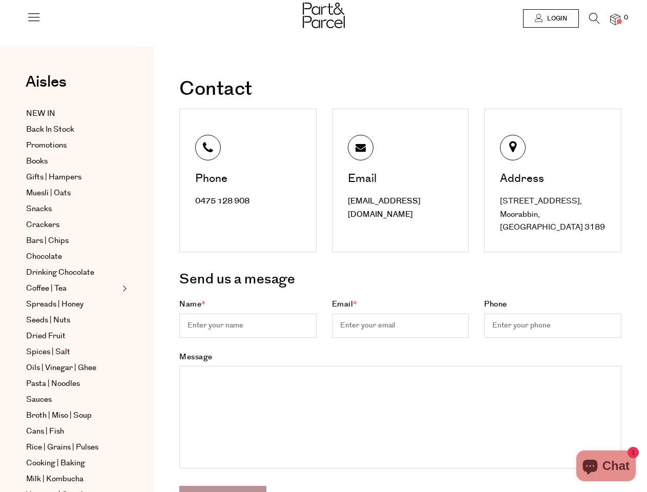
click at [323, 246] on div "Phone 0475 128 908" at bounding box center [248, 180] width 153 height 143
click at [34, 21] on icon at bounding box center [34, 17] width 14 height 14
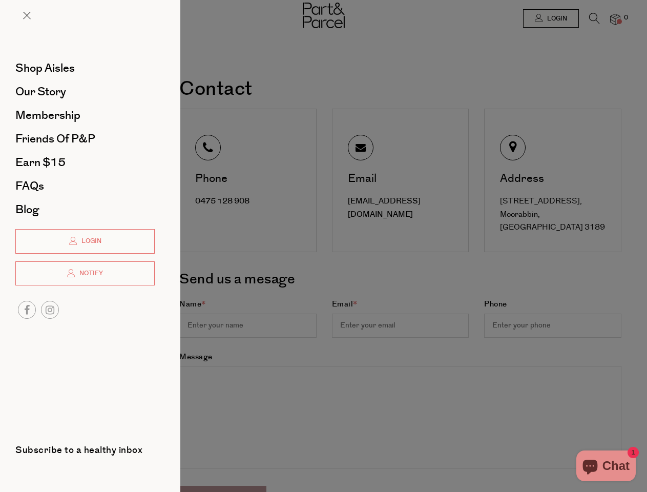
click at [550, 18] on div at bounding box center [323, 246] width 647 height 492
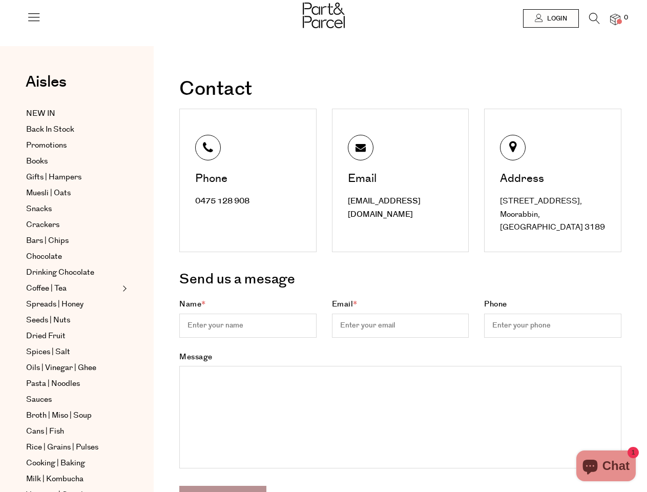
click at [594, 21] on icon at bounding box center [594, 18] width 11 height 11
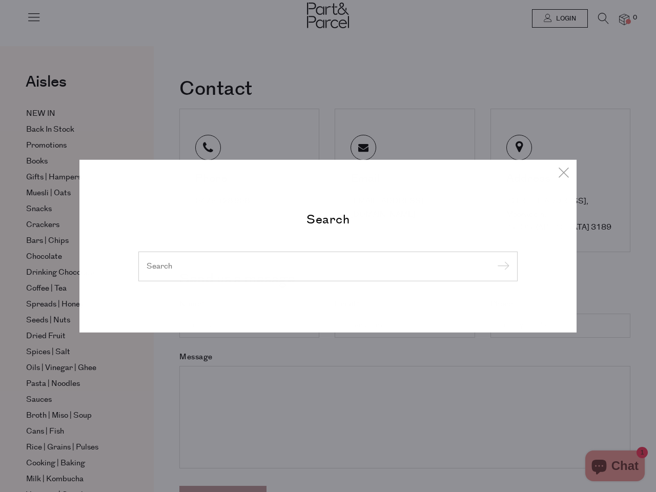
click at [615, 19] on div "Search" at bounding box center [327, 246] width 599 height 492
click at [0, 246] on div "Search" at bounding box center [328, 246] width 656 height 492
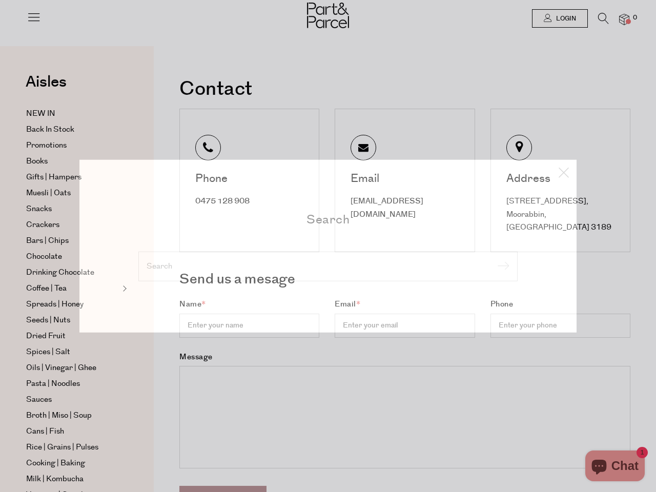
click at [0, 129] on body "Ready to stock up? Close No items in your parcel. Loading Join to Save on this …" at bounding box center [328, 359] width 656 height 719
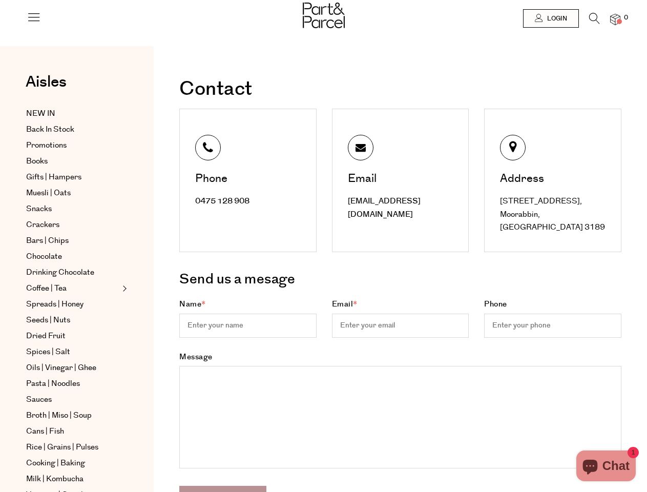
click at [0, 246] on body "Ready to stock up? Close No items in your parcel. Loading Join to Save on this …" at bounding box center [323, 359] width 647 height 719
click at [0, 241] on body "Ready to stock up? Close No items in your parcel. Loading Join to Save on this …" at bounding box center [323, 359] width 647 height 719
click at [0, 274] on body "Ready to stock up? Close No items in your parcel. Loading Join to Save on this …" at bounding box center [323, 359] width 647 height 719
